Goal: Transaction & Acquisition: Purchase product/service

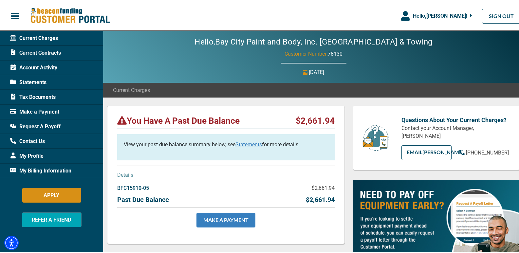
click at [231, 221] on link "MAKE A PAYMENT" at bounding box center [226, 219] width 59 height 15
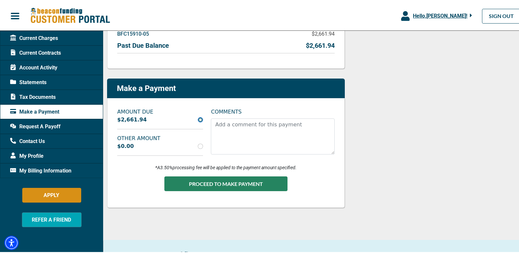
scroll to position [143, 0]
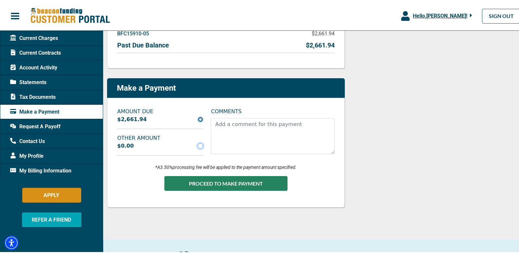
click at [200, 145] on input "radio" at bounding box center [200, 144] width 5 height 5
radio input "true"
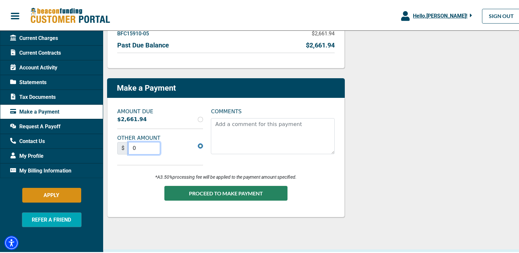
click at [142, 147] on input "0" at bounding box center [144, 147] width 32 height 12
drag, startPoint x: 142, startPoint y: 147, endPoint x: 113, endPoint y: 149, distance: 28.6
click at [113, 149] on div "AMOUNT DUE $2,661.94 OTHER AMOUNT $ 0 COMMENTS *A 3.50% processing fee will be …" at bounding box center [226, 157] width 238 height 120
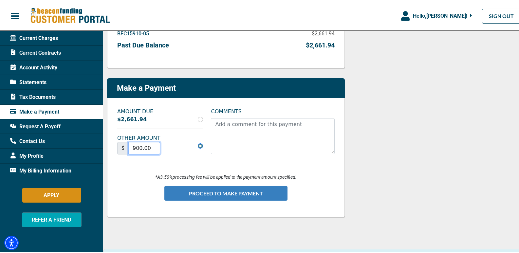
type input "900.00"
click at [218, 192] on button "PROCEED TO MAKE PAYMENT" at bounding box center [225, 192] width 123 height 15
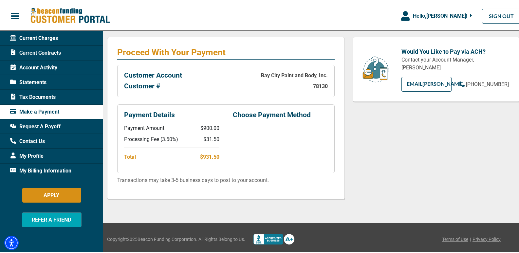
scroll to position [106, 0]
